Goal: Register for event/course

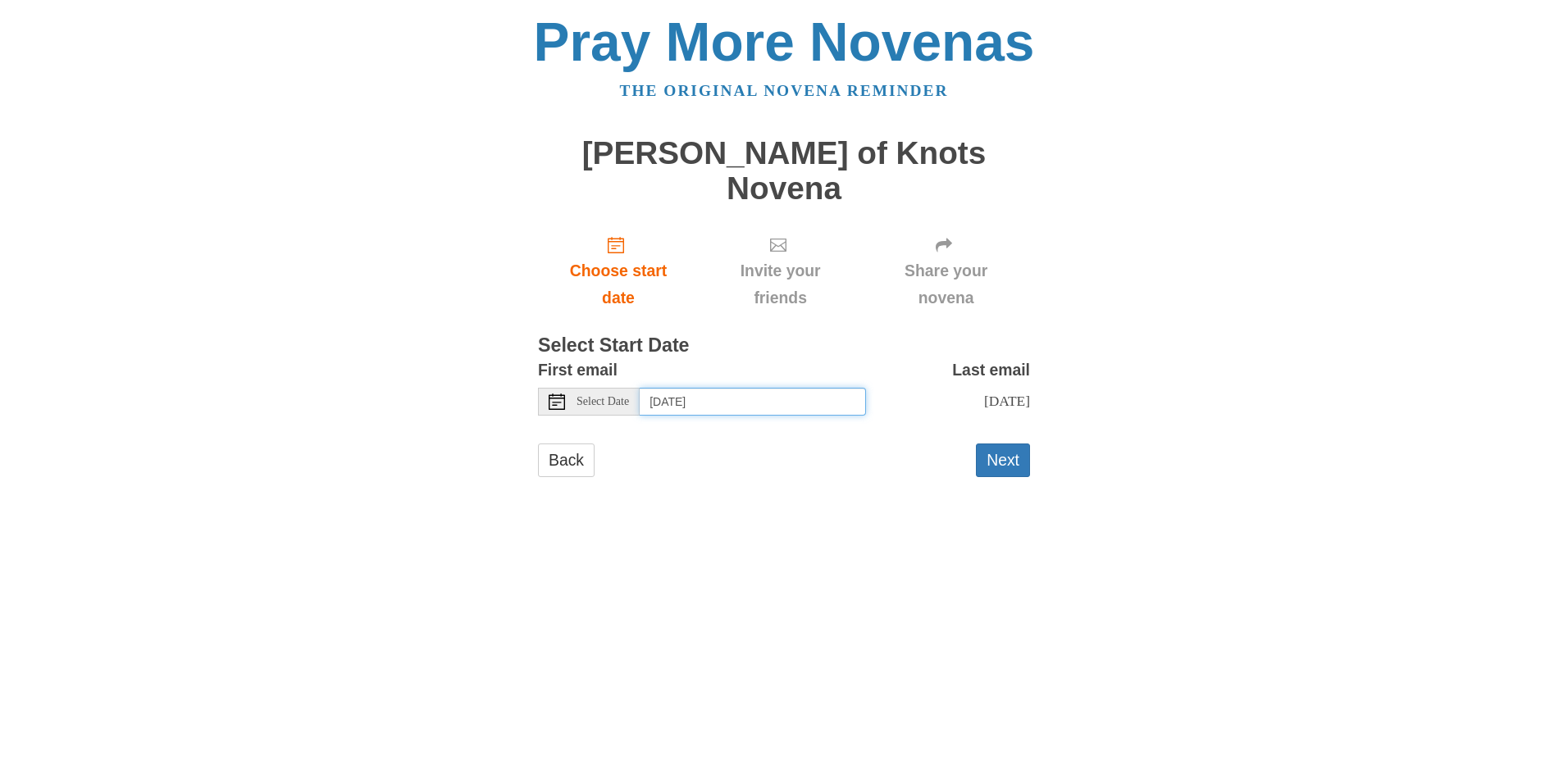
drag, startPoint x: 706, startPoint y: 363, endPoint x: 672, endPoint y: 370, distance: 34.7
click at [706, 388] on input "Friday, August 15th" at bounding box center [753, 401] width 226 height 28
click at [1008, 444] on button "Next" at bounding box center [1002, 460] width 54 height 33
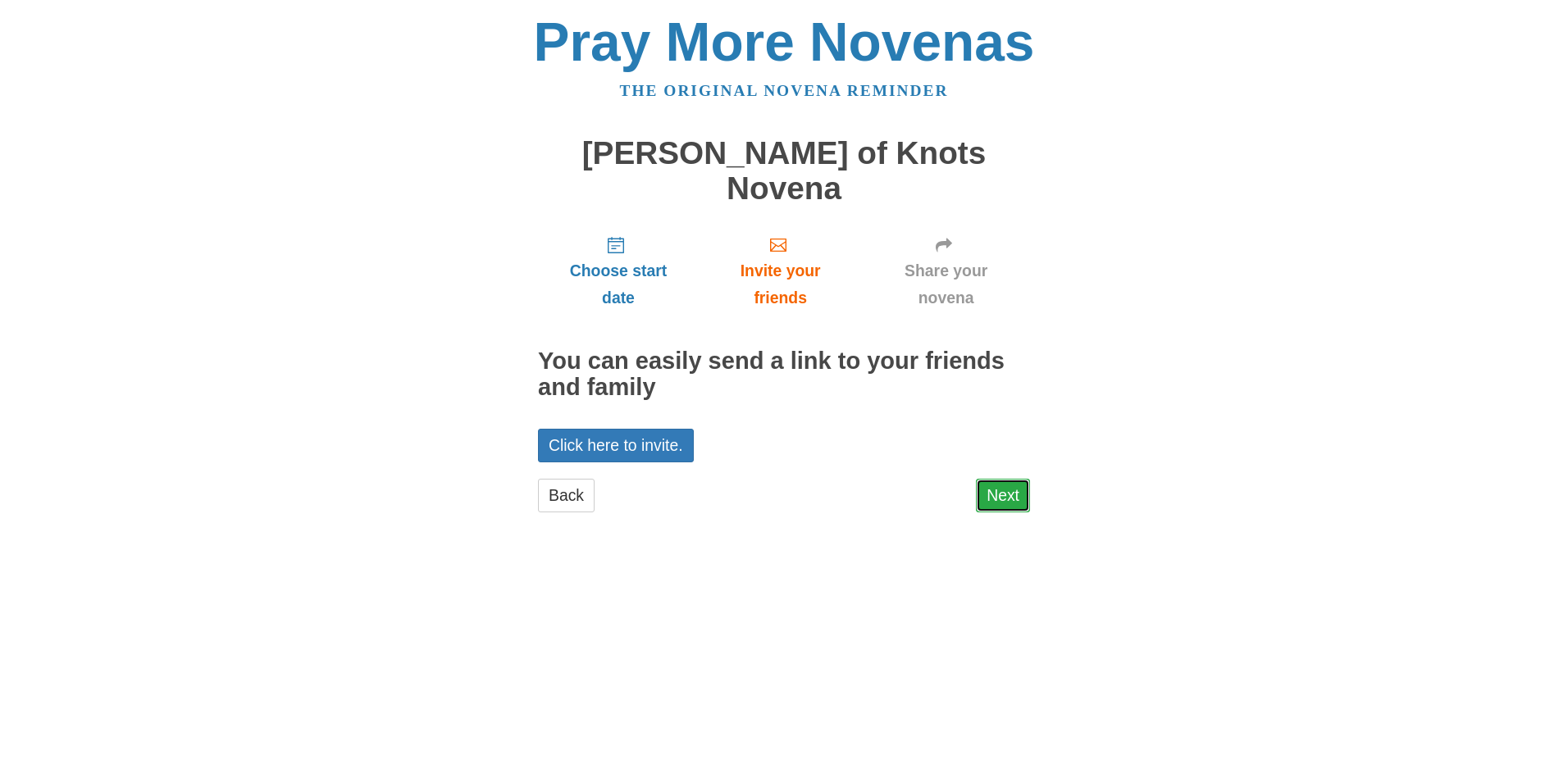
click at [1000, 479] on link "Next" at bounding box center [1002, 496] width 54 height 33
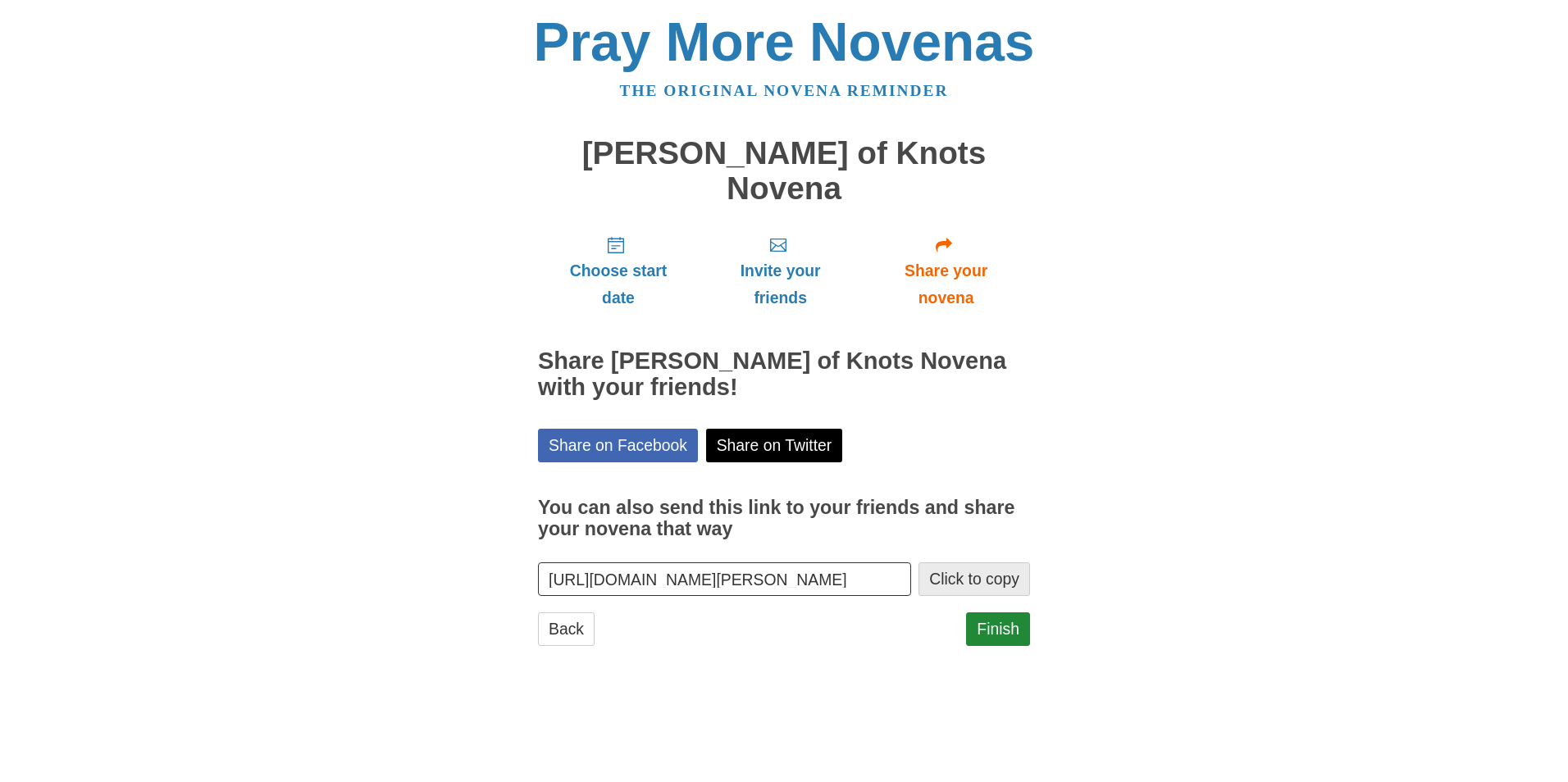
click at [990, 563] on button "Click to copy" at bounding box center [974, 579] width 111 height 33
click at [751, 563] on input "[URL][DOMAIN_NAME][PERSON_NAME]" at bounding box center [724, 579] width 373 height 33
click at [1170, 572] on div "Pray More Novenas The original novena reminder [PERSON_NAME] of Knots Novena Ch…" at bounding box center [783, 346] width 959 height 693
click at [1004, 613] on link "Finish" at bounding box center [997, 630] width 64 height 33
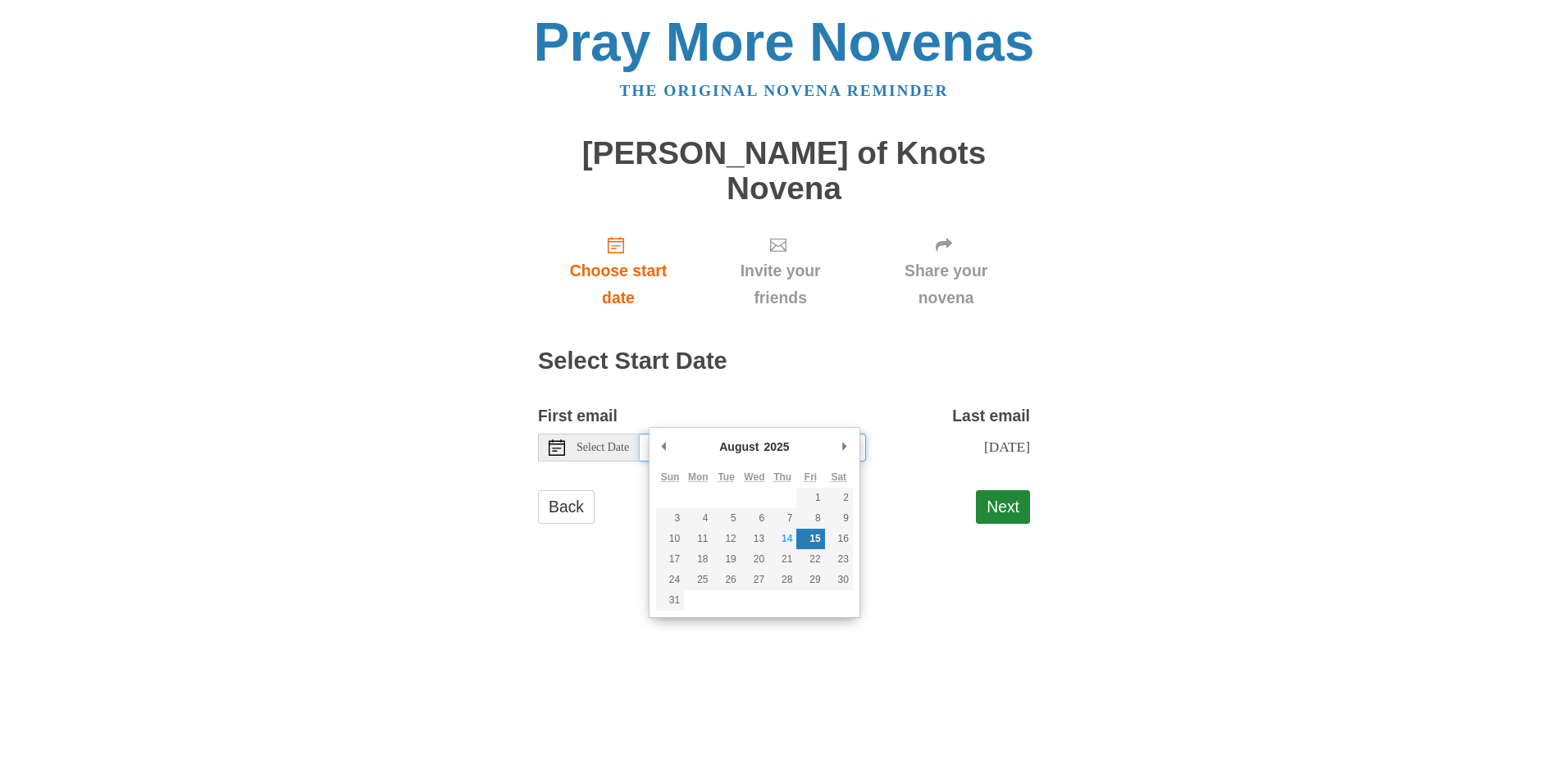
click at [815, 434] on input "[DATE]" at bounding box center [753, 448] width 226 height 28
type input "[DATE]"
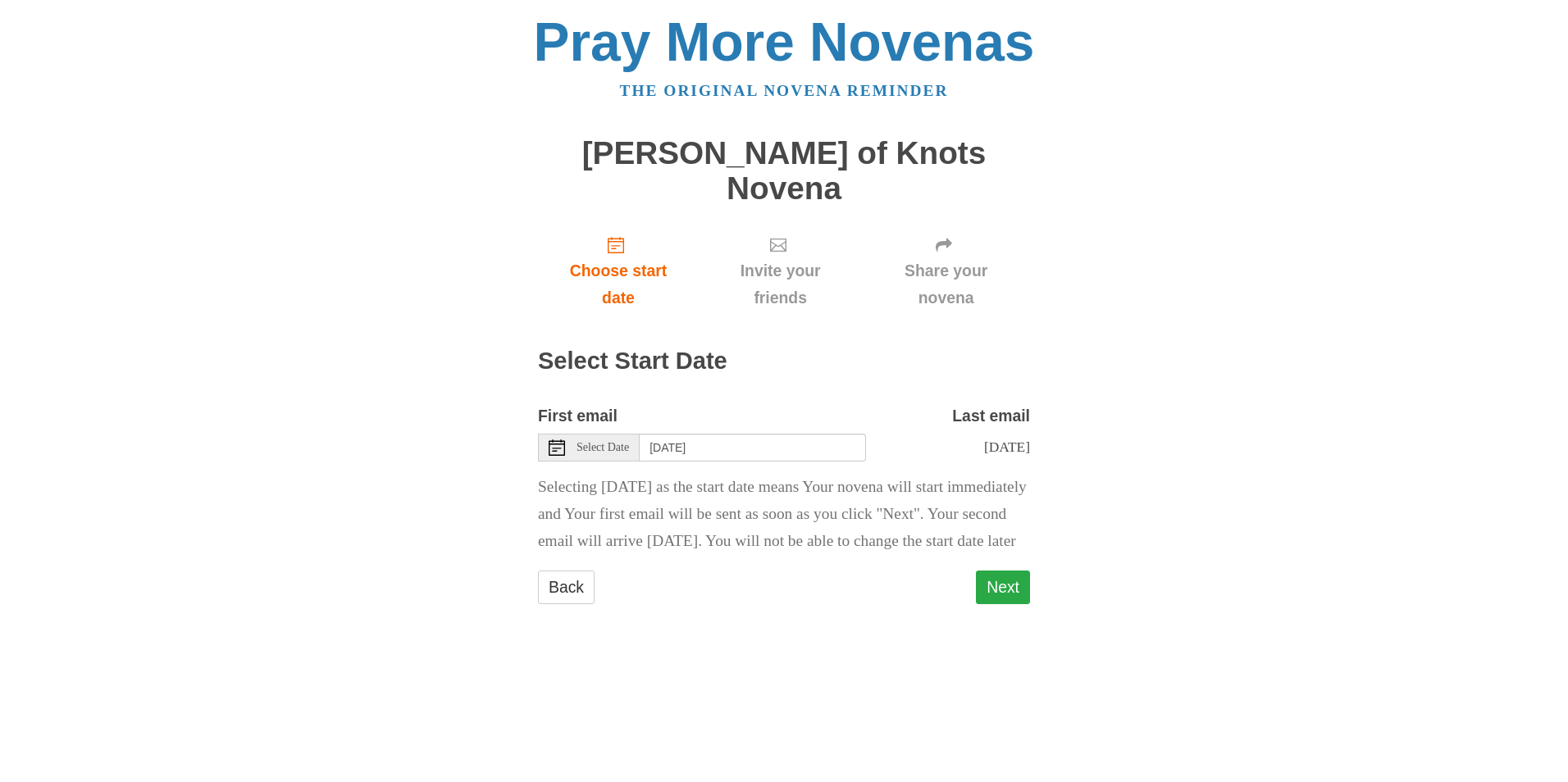
click at [1011, 581] on button "Next" at bounding box center [1002, 587] width 54 height 33
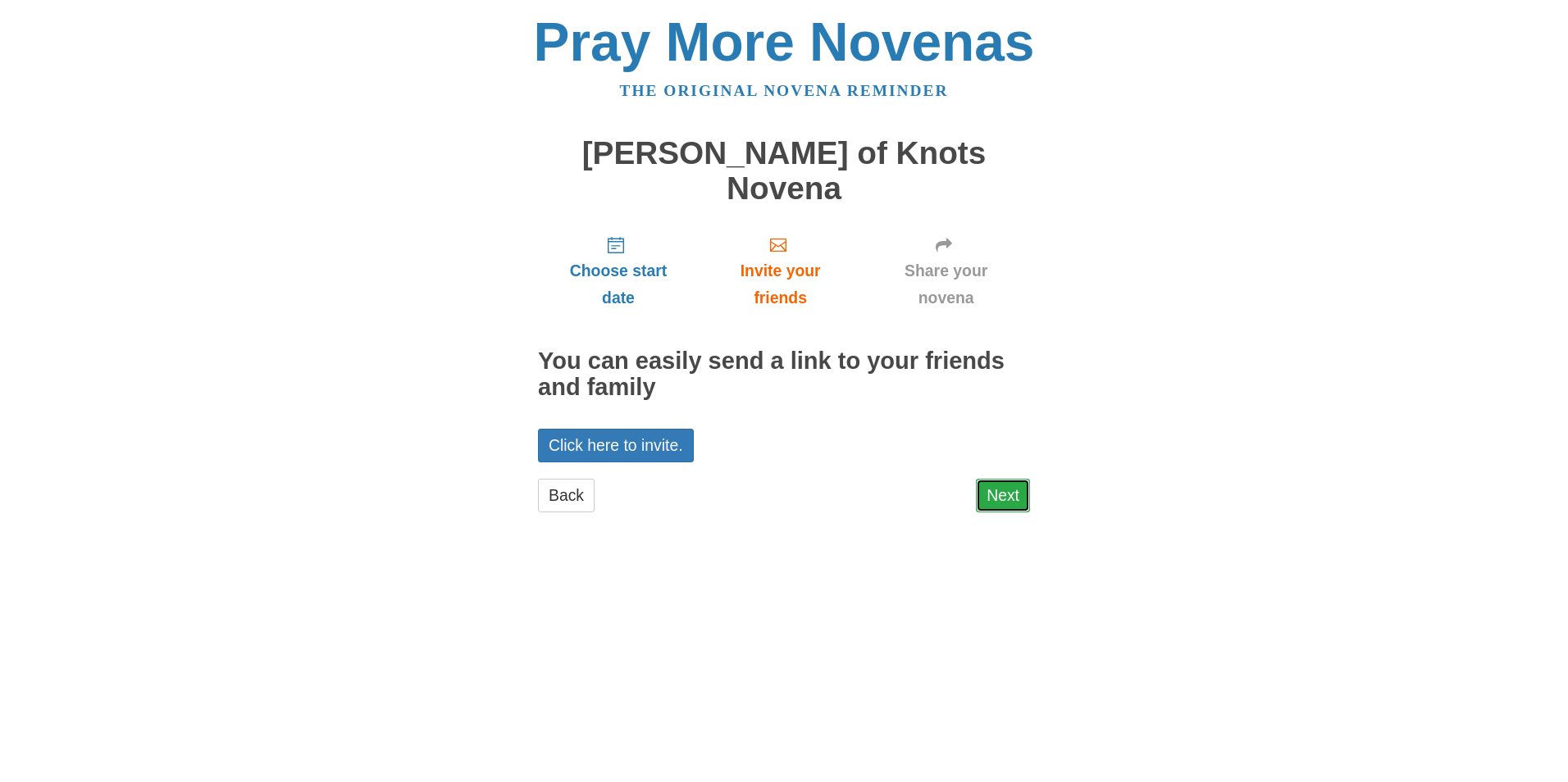
click at [1008, 479] on link "Next" at bounding box center [1002, 496] width 54 height 33
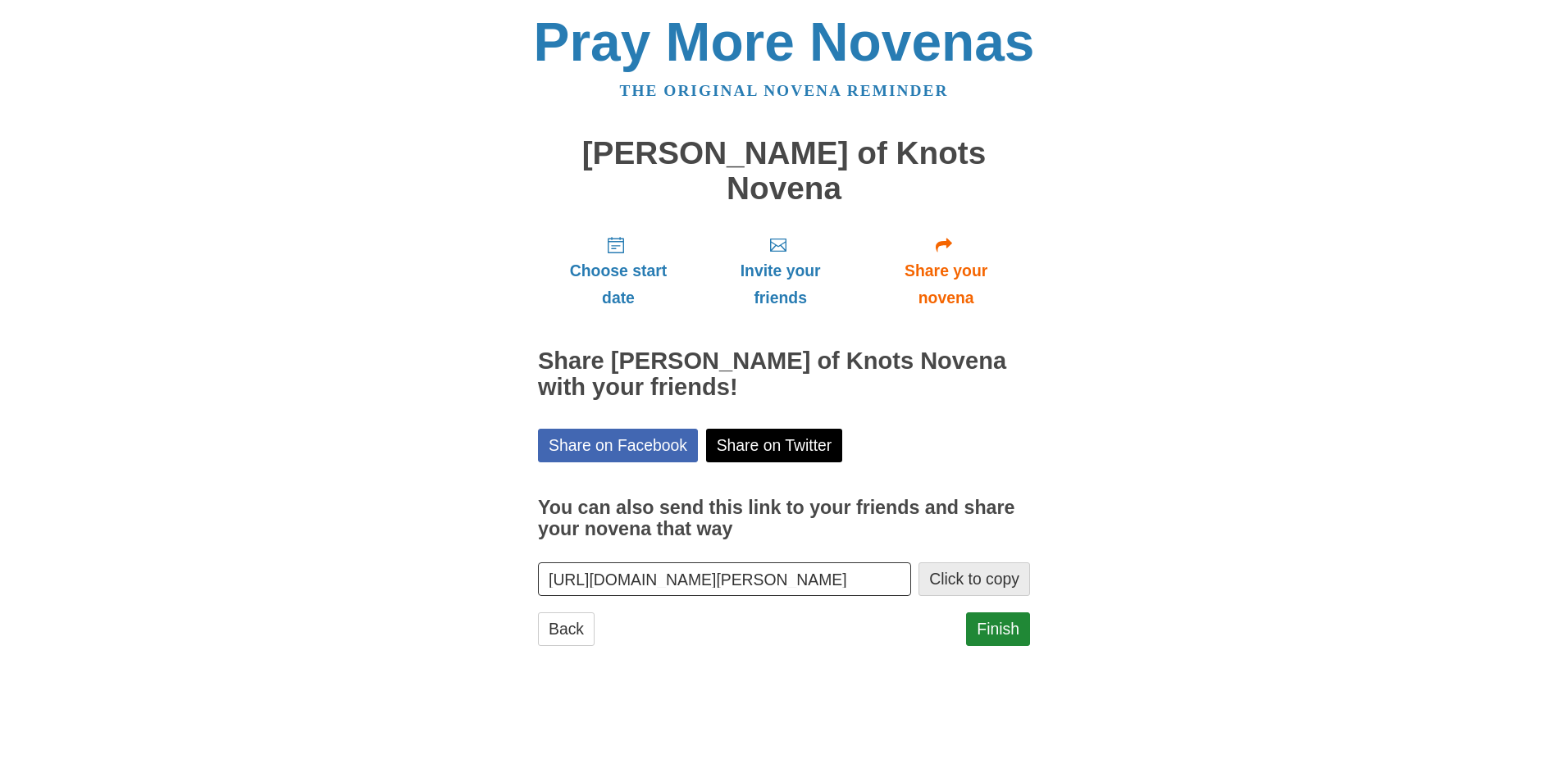
click at [998, 563] on button "Click to copy" at bounding box center [974, 579] width 111 height 33
click at [1003, 613] on link "Finish" at bounding box center [997, 630] width 64 height 33
